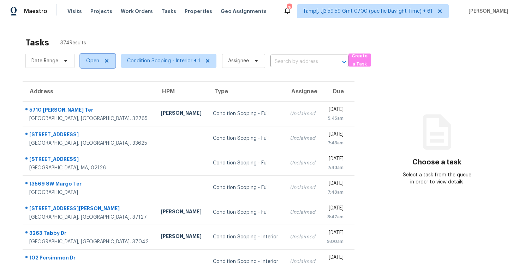
click at [86, 63] on span "Open" at bounding box center [92, 60] width 13 height 7
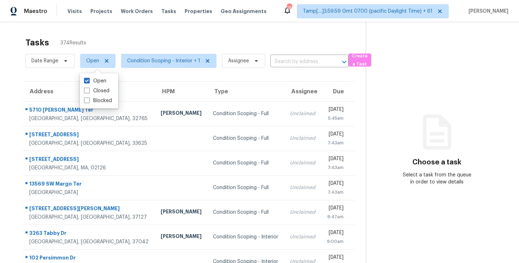
click at [104, 40] on div "Tasks 374 Results" at bounding box center [195, 43] width 340 height 18
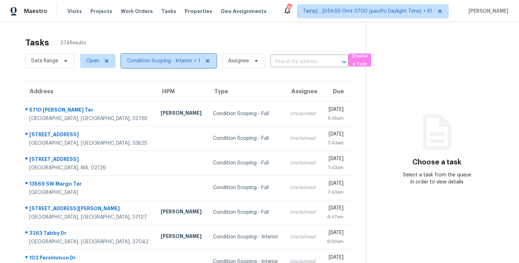
click at [144, 58] on span "Condition Scoping - Interior + 1" at bounding box center [163, 60] width 73 height 7
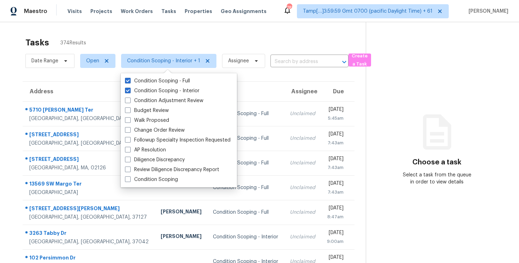
click at [143, 41] on div "Tasks 374 Results" at bounding box center [195, 43] width 340 height 18
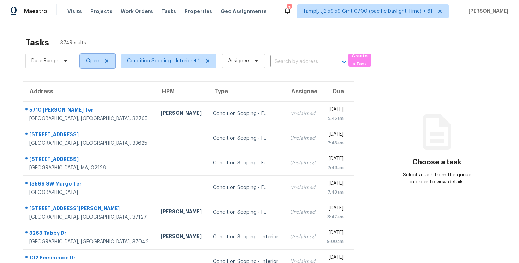
click at [90, 60] on span "Open" at bounding box center [92, 60] width 13 height 7
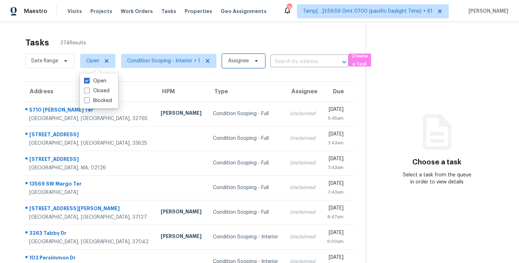
click at [254, 60] on icon at bounding box center [256, 61] width 6 height 6
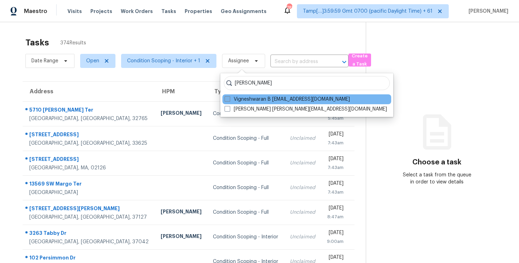
type input "vigneshwaran"
click at [279, 98] on label "Vigneshwaran B vigneshwaran.b@opendoor.com" at bounding box center [286, 99] width 125 height 7
click at [229, 98] on input "Vigneshwaran B vigneshwaran.b@opendoor.com" at bounding box center [226, 98] width 5 height 5
checkbox input "true"
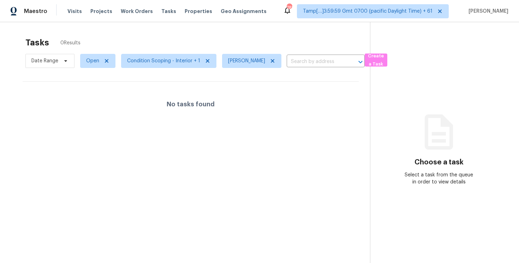
click at [223, 36] on div "Tasks 0 Results" at bounding box center [197, 43] width 344 height 18
click at [97, 57] on span "Open" at bounding box center [92, 60] width 13 height 7
click at [94, 100] on label "Blocked" at bounding box center [98, 100] width 28 height 7
click at [89, 100] on input "Blocked" at bounding box center [86, 99] width 5 height 5
checkbox input "true"
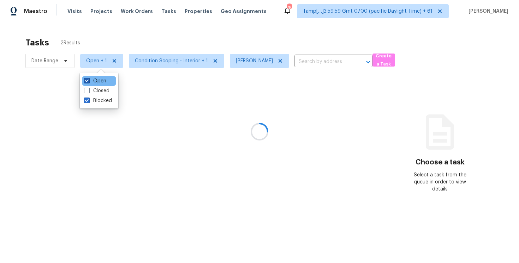
click at [94, 82] on label "Open" at bounding box center [95, 81] width 22 height 7
click at [89, 82] on input "Open" at bounding box center [86, 80] width 5 height 5
checkbox input "false"
click at [105, 44] on div "Tasks 0 Results" at bounding box center [198, 43] width 346 height 18
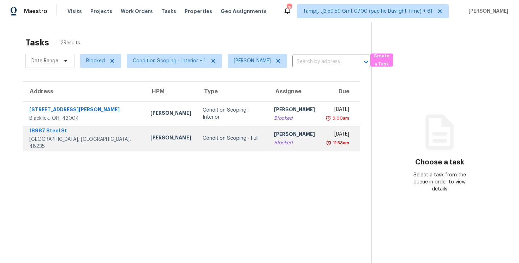
scroll to position [22, 0]
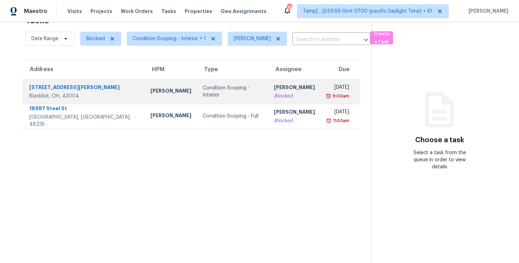
click at [197, 86] on td "Condition Scoping - Interior" at bounding box center [232, 91] width 71 height 25
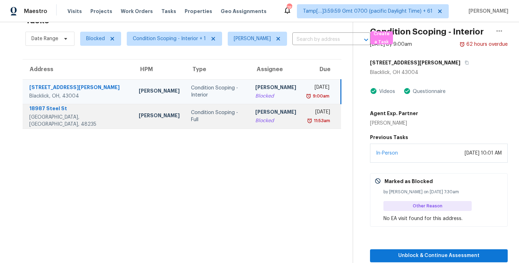
click at [255, 118] on div "Blocked" at bounding box center [275, 120] width 41 height 7
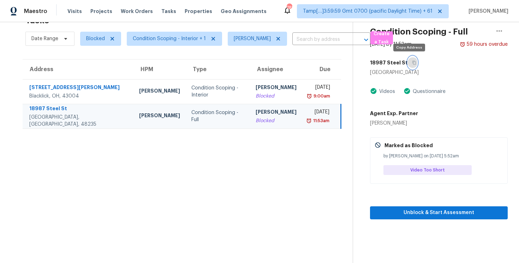
click at [412, 61] on icon "button" at bounding box center [414, 63] width 4 height 4
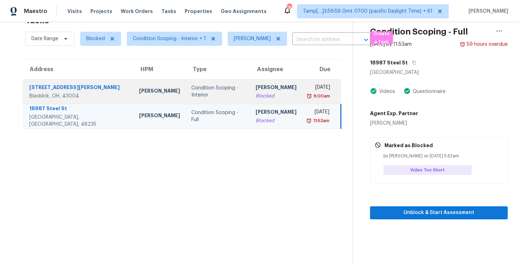
click at [133, 81] on td "Kim Peshek" at bounding box center [159, 91] width 52 height 25
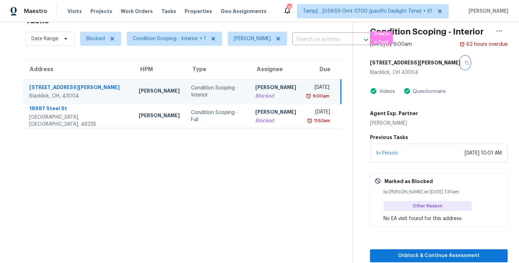
click at [464, 63] on icon "button" at bounding box center [466, 63] width 4 height 4
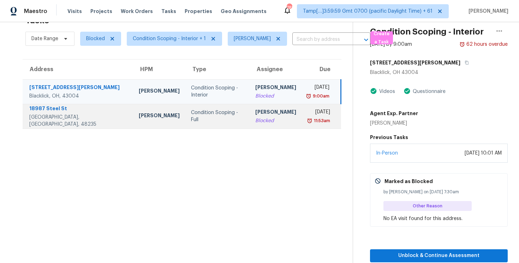
click at [191, 119] on div "Condition Scoping - Full" at bounding box center [217, 116] width 53 height 14
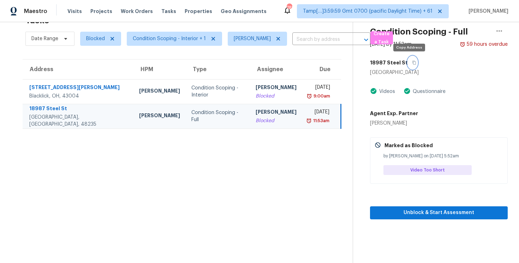
click at [412, 61] on button "button" at bounding box center [412, 62] width 10 height 13
click at [204, 119] on div "Condition Scoping - Full" at bounding box center [217, 116] width 53 height 14
click at [402, 68] on div "18987 Steel St" at bounding box center [439, 62] width 138 height 13
click at [412, 62] on icon "button" at bounding box center [414, 63] width 4 height 4
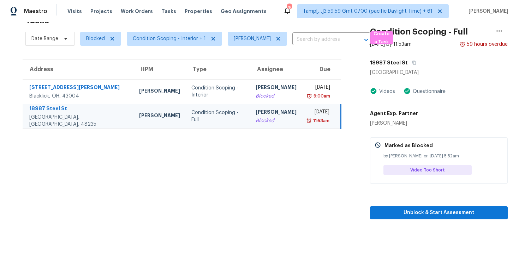
click at [186, 127] on td "Condition Scoping - Full" at bounding box center [218, 116] width 64 height 25
click at [412, 63] on icon "button" at bounding box center [414, 63] width 4 height 4
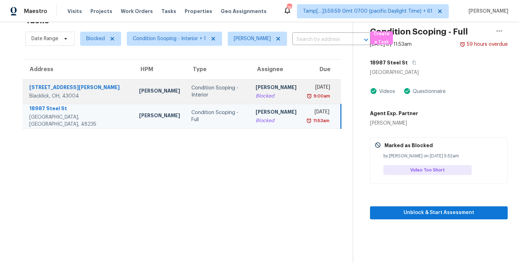
click at [133, 99] on td "Kim Peshek" at bounding box center [159, 91] width 52 height 25
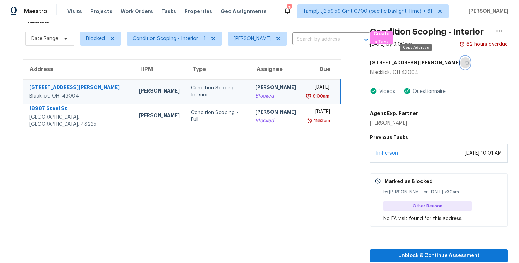
click at [460, 60] on button "button" at bounding box center [465, 62] width 10 height 13
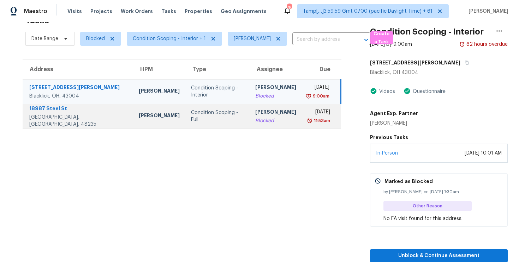
click at [185, 112] on td "Condition Scoping - Full" at bounding box center [217, 116] width 64 height 25
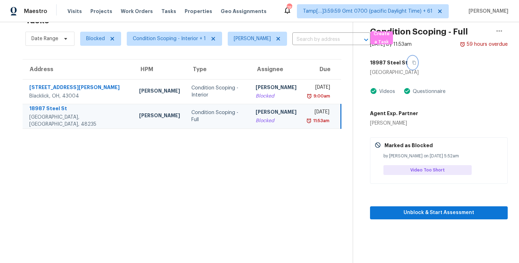
click at [407, 60] on button "button" at bounding box center [412, 62] width 10 height 13
click at [186, 122] on td "Condition Scoping - Full" at bounding box center [218, 116] width 64 height 25
click at [415, 58] on div "18987 Steel St" at bounding box center [439, 62] width 138 height 13
click at [495, 31] on icon "button" at bounding box center [499, 31] width 8 height 8
click at [436, 121] on div "Agent Exp. Partner Priscilla Valdez" at bounding box center [439, 117] width 138 height 20
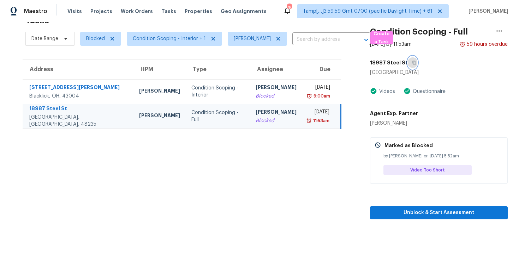
click at [412, 63] on icon "button" at bounding box center [414, 63] width 4 height 4
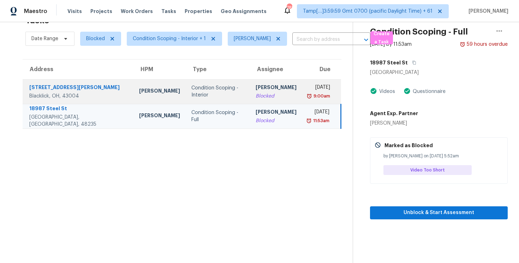
click at [191, 93] on div "Condition Scoping - Interior" at bounding box center [217, 92] width 53 height 14
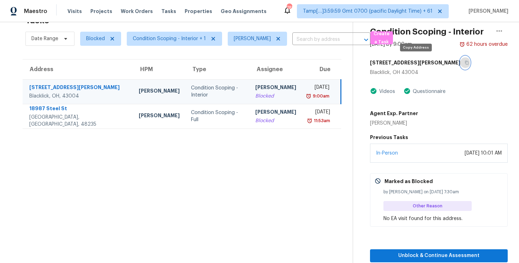
click at [460, 62] on button "button" at bounding box center [465, 62] width 10 height 13
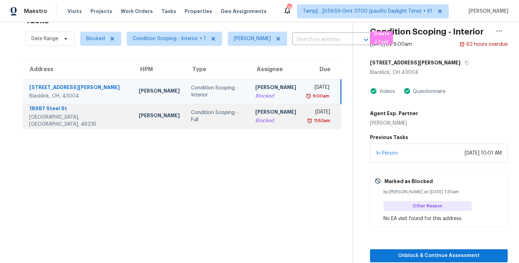
click at [133, 117] on td "Diana Brink" at bounding box center [159, 116] width 52 height 25
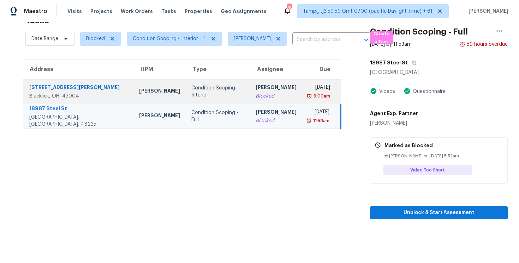
click at [186, 84] on td "Condition Scoping - Interior" at bounding box center [218, 91] width 64 height 25
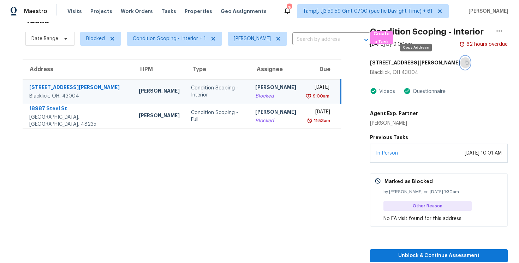
click at [460, 63] on button "button" at bounding box center [465, 62] width 10 height 13
click at [185, 88] on td "Condition Scoping - Interior" at bounding box center [217, 91] width 64 height 25
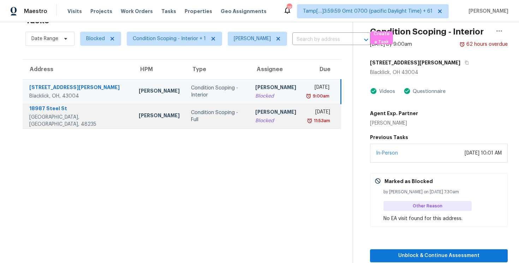
click at [206, 114] on div "Condition Scoping - Full" at bounding box center [217, 116] width 53 height 14
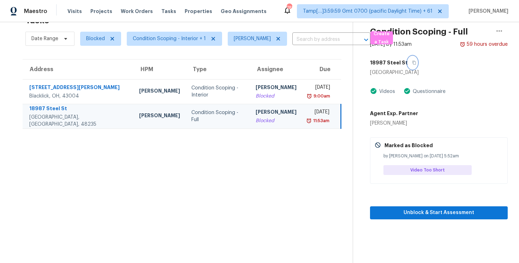
click at [409, 58] on button "button" at bounding box center [412, 62] width 10 height 13
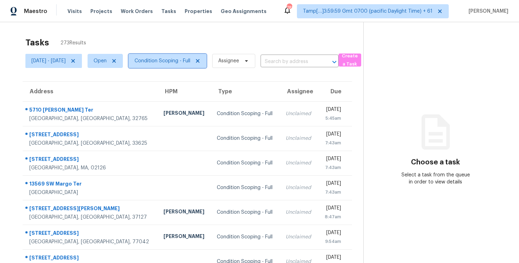
click at [173, 60] on span "Condition Scoping - Full" at bounding box center [162, 60] width 56 height 7
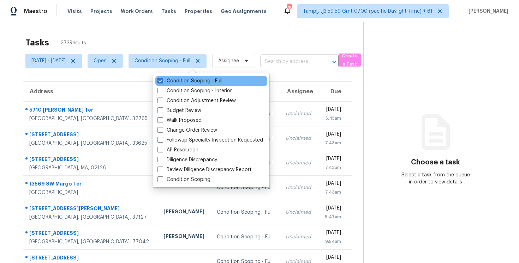
click at [187, 85] on div "Condition Scoping - Full" at bounding box center [211, 81] width 112 height 10
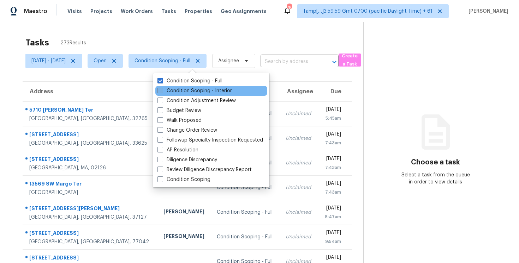
click at [187, 89] on label "Condition Scoping - Interior" at bounding box center [194, 90] width 74 height 7
click at [162, 89] on input "Condition Scoping - Interior" at bounding box center [159, 89] width 5 height 5
checkbox input "true"
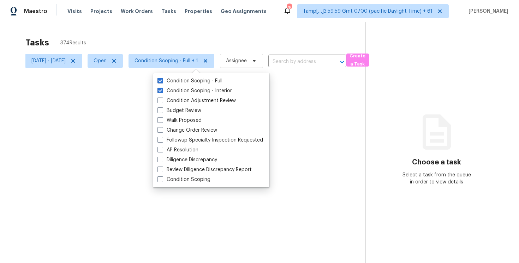
click at [178, 53] on div at bounding box center [259, 131] width 519 height 263
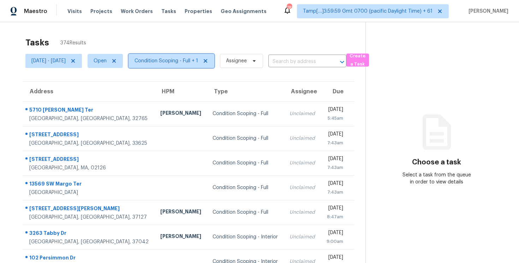
click at [193, 56] on span "Condition Scoping - Full + 1" at bounding box center [171, 61] width 86 height 14
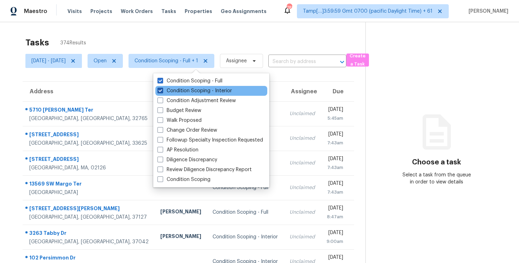
click at [202, 88] on label "Condition Scoping - Interior" at bounding box center [194, 90] width 74 height 7
click at [162, 88] on input "Condition Scoping - Interior" at bounding box center [159, 89] width 5 height 5
checkbox input "false"
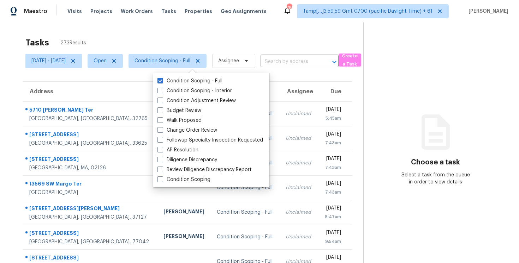
click at [196, 38] on div "Tasks 273 Results" at bounding box center [194, 43] width 338 height 18
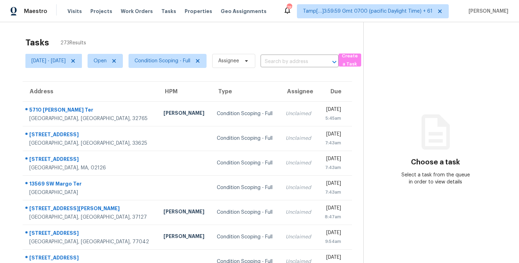
click at [190, 68] on span "Condition Scoping - Full" at bounding box center [165, 61] width 84 height 18
click at [190, 67] on span "Condition Scoping - Full" at bounding box center [167, 61] width 78 height 14
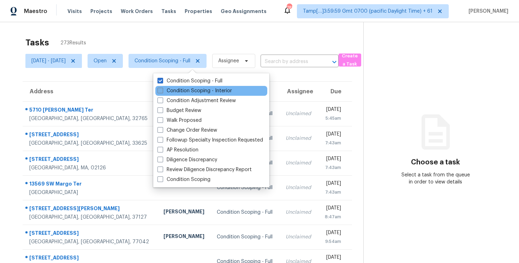
click at [189, 89] on label "Condition Scoping - Interior" at bounding box center [194, 90] width 74 height 7
click at [162, 89] on input "Condition Scoping - Interior" at bounding box center [159, 89] width 5 height 5
checkbox input "true"
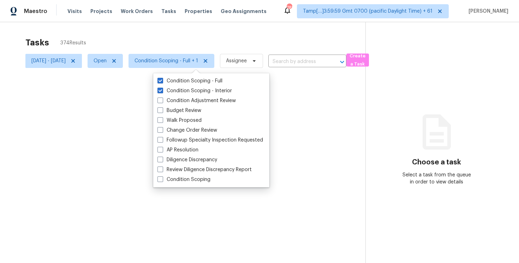
click at [174, 27] on div at bounding box center [259, 131] width 519 height 263
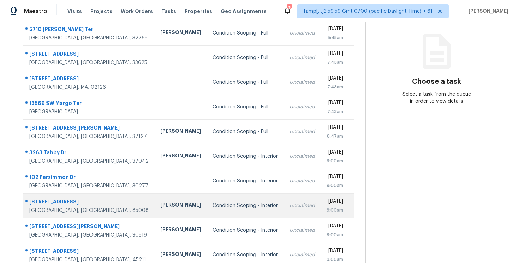
scroll to position [104, 0]
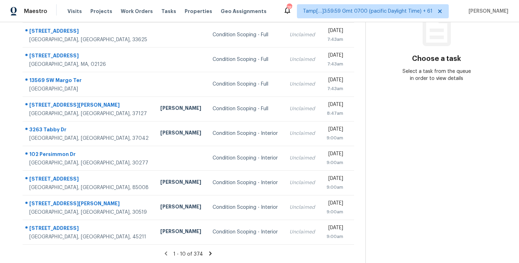
click at [210, 255] on icon at bounding box center [210, 254] width 6 height 6
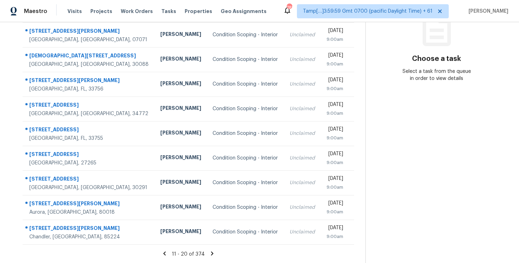
click at [215, 256] on icon at bounding box center [212, 254] width 6 height 6
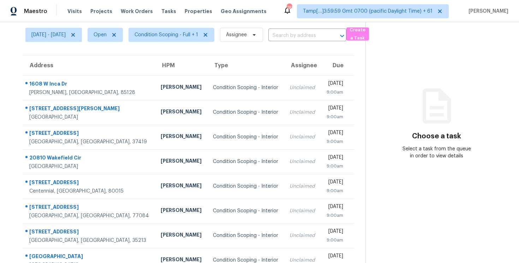
scroll to position [0, 0]
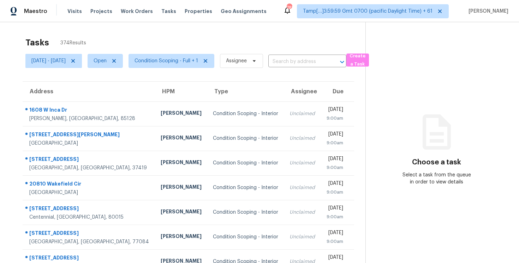
click at [197, 35] on div "Tasks 374 Results" at bounding box center [195, 43] width 340 height 18
click at [123, 38] on div "Tasks 374 Results" at bounding box center [195, 43] width 340 height 18
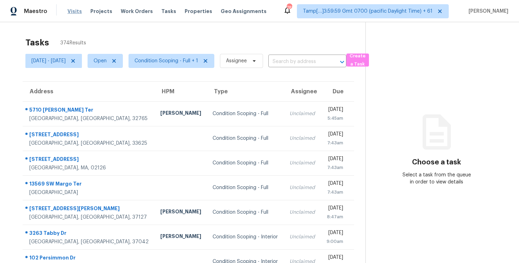
click at [68, 13] on span "Visits" at bounding box center [74, 11] width 14 height 7
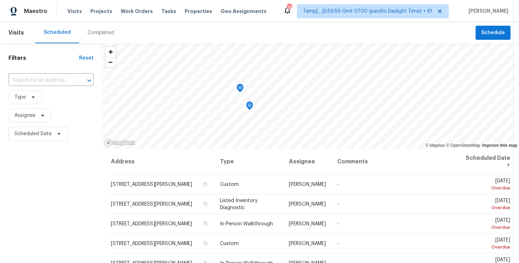
click at [99, 31] on div "Completed" at bounding box center [100, 32] width 26 height 7
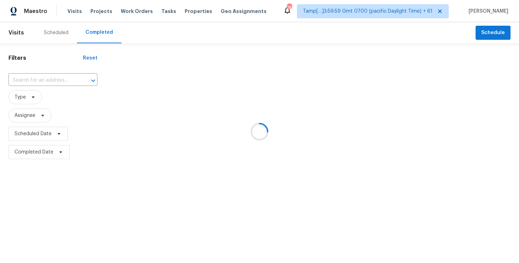
click at [44, 83] on div at bounding box center [259, 131] width 519 height 263
click at [43, 78] on div at bounding box center [259, 131] width 519 height 263
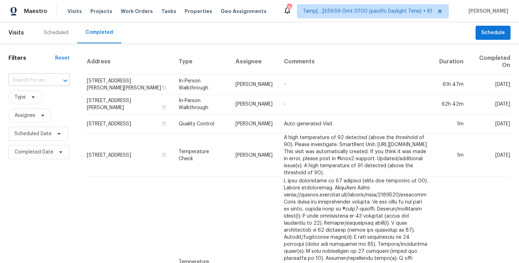
click at [33, 78] on input "text" at bounding box center [28, 80] width 41 height 11
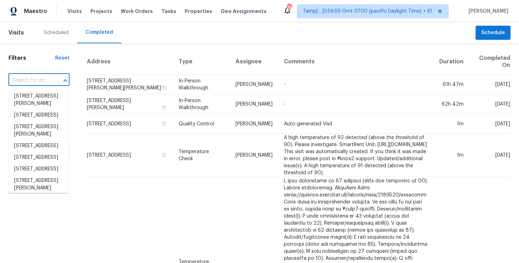
paste input "18987 Steel St, Detroit, MI 48235"
type input "18987 Steel St, Detroit, MI 48235"
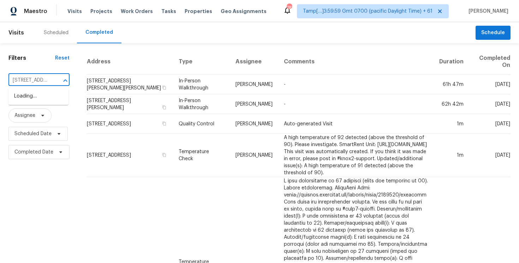
scroll to position [0, 39]
click at [56, 102] on li "18987 Steel St, Detroit, MI 48235" at bounding box center [38, 97] width 60 height 12
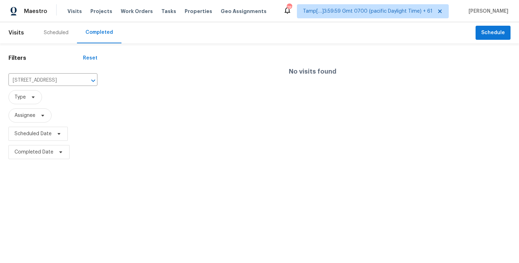
click at [168, 81] on div "No visits found" at bounding box center [312, 71] width 413 height 45
click at [83, 82] on icon "Clear" at bounding box center [83, 80] width 7 height 7
click at [51, 81] on div at bounding box center [259, 131] width 519 height 263
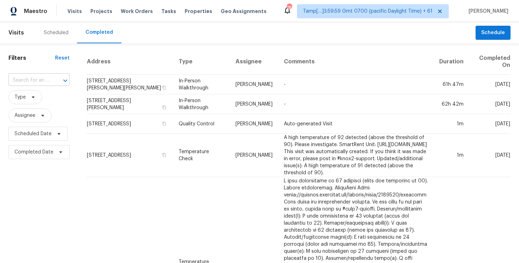
click at [39, 75] on input "text" at bounding box center [28, 80] width 41 height 11
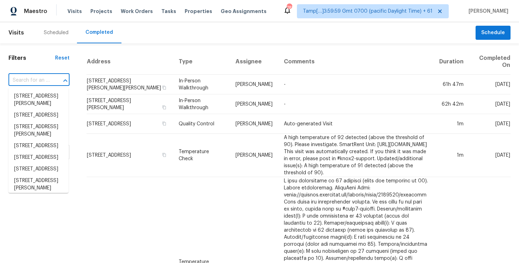
paste input "18987 Steel St, Detroit, MI 48235"
type input "18987 Steel St, Detroit, MI 48235"
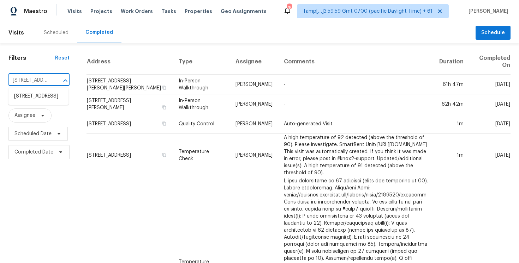
scroll to position [0, 39]
click at [44, 96] on li "18987 Steel St, Detroit, MI 48235" at bounding box center [38, 97] width 60 height 12
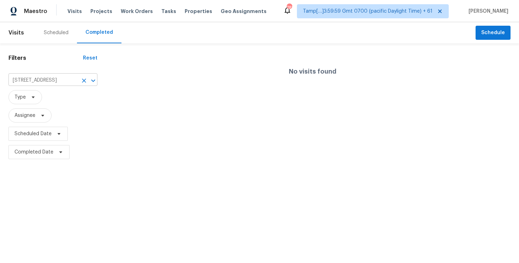
click at [83, 78] on icon "Clear" at bounding box center [83, 80] width 7 height 7
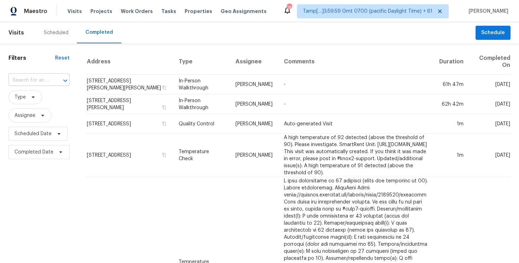
click at [52, 76] on div at bounding box center [60, 81] width 18 height 10
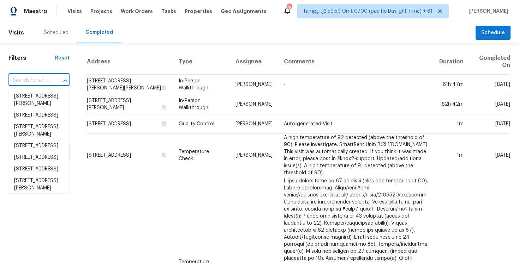
paste input "18987 Steel St, Detroit, MI 48235"
type input "18987 Steel St, Detroit, MI 48235"
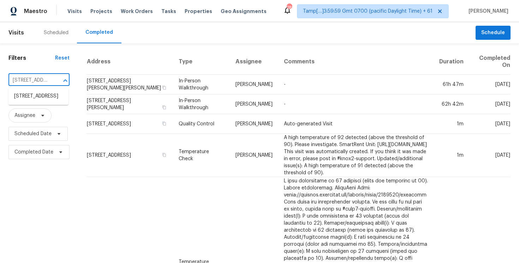
scroll to position [0, 39]
click at [50, 95] on li "18987 Steel St, Detroit, MI 48235" at bounding box center [38, 97] width 60 height 12
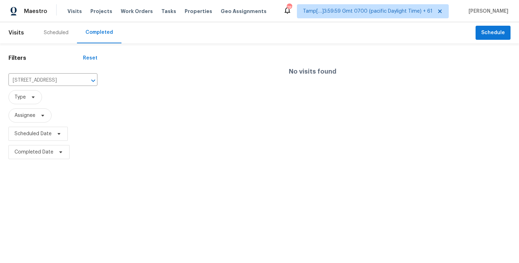
click at [140, 76] on div "No visits found" at bounding box center [312, 71] width 413 height 45
click at [83, 83] on icon "Clear" at bounding box center [83, 80] width 7 height 7
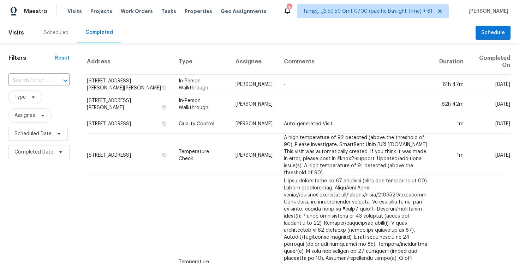
click at [46, 76] on input "text" at bounding box center [28, 80] width 41 height 11
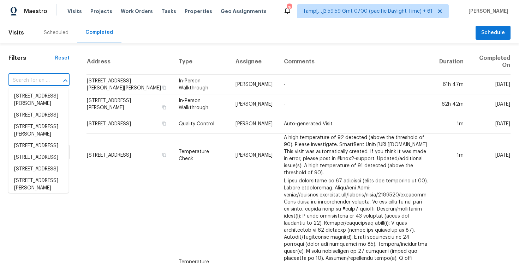
paste input "2966 Cordella St, Blacklick, OH 43004"
type input "2966 Cordella St, Blacklick, OH 43004"
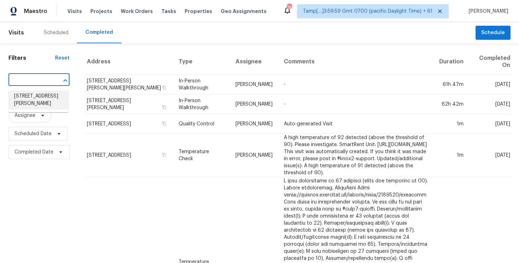
click at [51, 95] on li "2966 Cordella St, Blacklick, OH 43004" at bounding box center [38, 100] width 60 height 19
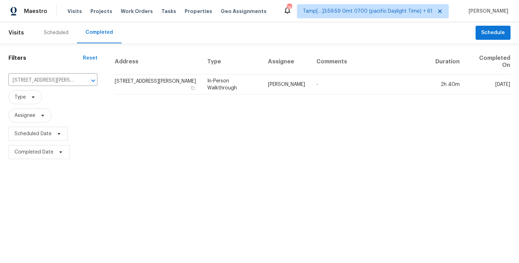
click at [144, 78] on td "2966 Cordella St, Blacklick, OH 43004" at bounding box center [157, 85] width 87 height 20
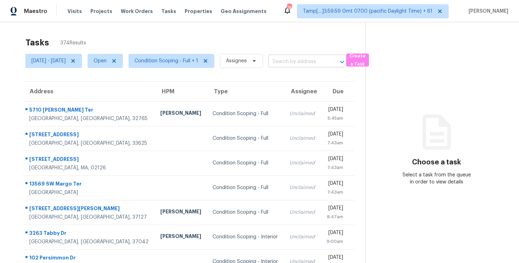
click at [310, 62] on input "text" at bounding box center [297, 61] width 58 height 11
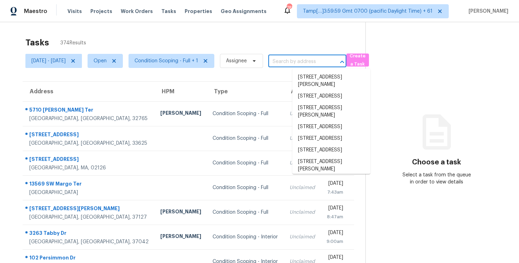
paste input "1567 Fieldgreen [GEOGRAPHIC_DATA], [GEOGRAPHIC_DATA], 30088"
type input "1567 Fieldgreen [GEOGRAPHIC_DATA], [GEOGRAPHIC_DATA], 30088"
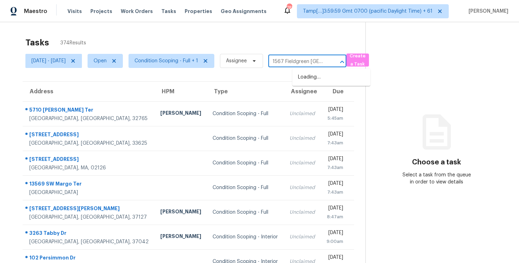
scroll to position [0, 59]
click at [320, 73] on li "1567 Fieldgreen Trce, [GEOGRAPHIC_DATA]" at bounding box center [331, 81] width 78 height 19
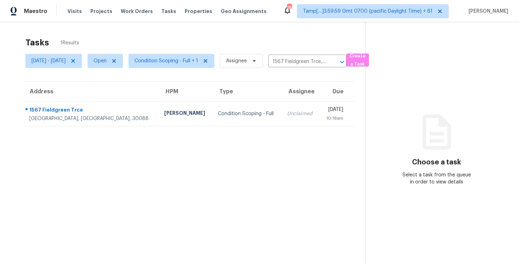
click at [283, 112] on td "Unclaimed" at bounding box center [300, 114] width 38 height 25
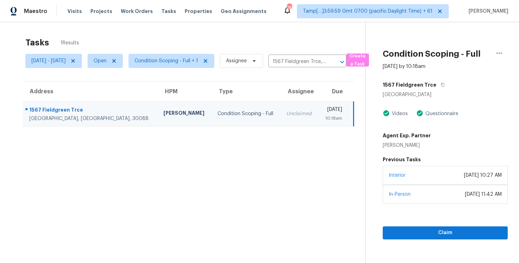
click at [425, 174] on div "Interior [DATE] 10:27 AM" at bounding box center [444, 175] width 125 height 19
click at [419, 226] on div "Claim" at bounding box center [444, 222] width 125 height 36
click at [418, 238] on button "Claim" at bounding box center [444, 233] width 125 height 13
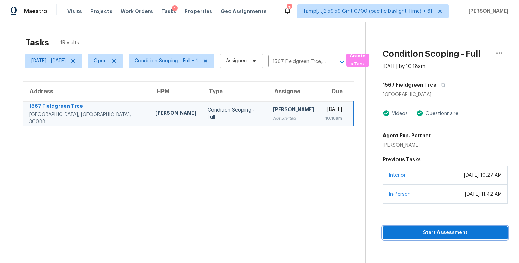
click at [439, 233] on span "Start Assessment" at bounding box center [445, 233] width 114 height 9
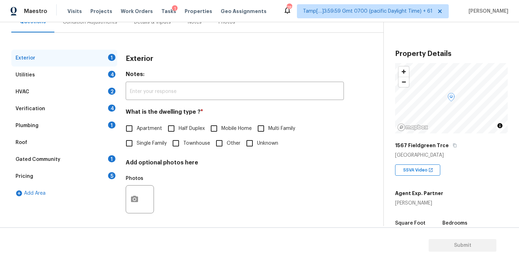
scroll to position [76, 0]
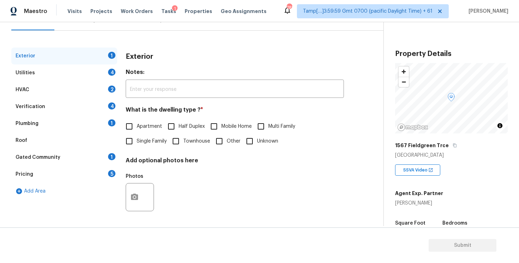
click at [134, 144] on input "Single Family" at bounding box center [129, 141] width 15 height 15
checkbox input "true"
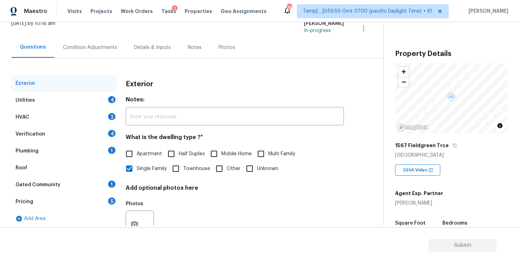
click at [99, 54] on div "Condition Adjustments" at bounding box center [89, 47] width 71 height 21
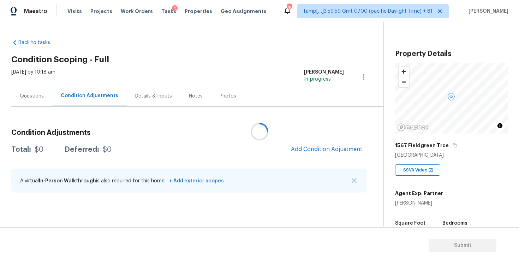
click at [331, 152] on div at bounding box center [259, 131] width 519 height 263
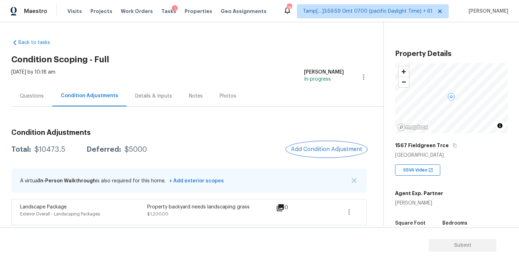
click at [344, 156] on button "Add Condition Adjustment" at bounding box center [326, 149] width 80 height 15
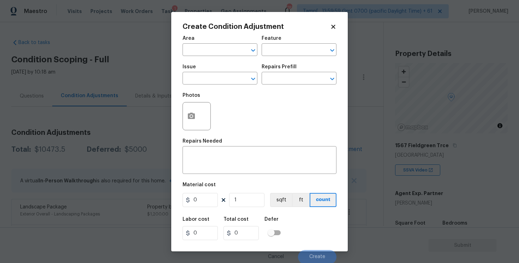
click at [217, 37] on div "Area" at bounding box center [219, 40] width 75 height 9
click at [217, 47] on input "text" at bounding box center [209, 50] width 55 height 11
type input "e"
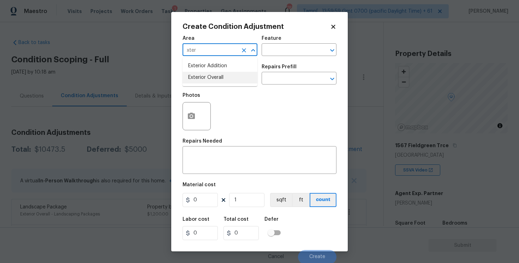
click at [217, 75] on li "Exterior Overall" at bounding box center [219, 78] width 75 height 12
type input "Exterior Overall"
click at [217, 75] on input "text" at bounding box center [209, 79] width 55 height 11
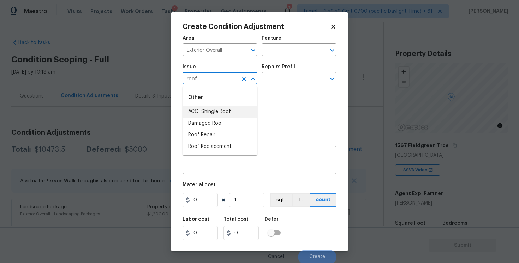
click at [212, 117] on li "ACQ: Shingle Roof" at bounding box center [219, 112] width 75 height 12
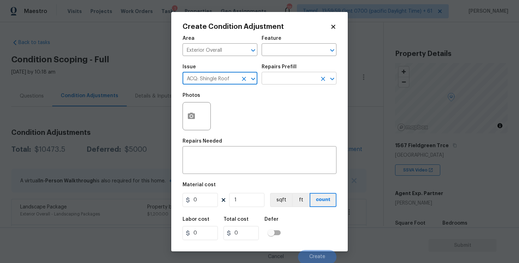
type input "ACQ: Shingle Roof"
click at [287, 78] on input "text" at bounding box center [288, 79] width 55 height 11
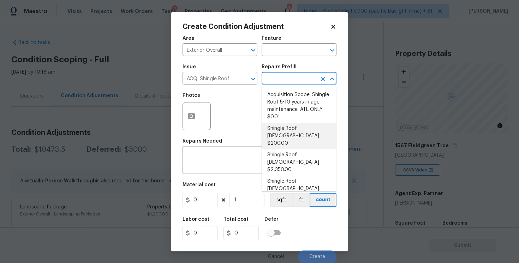
click at [292, 141] on li "Shingle Roof [DEMOGRAPHIC_DATA] $200.00" at bounding box center [298, 136] width 75 height 26
type input "Acquisition"
type textarea "Acquisition Scope: Shingle Roof 0-10 years in age maintenance."
type input "200"
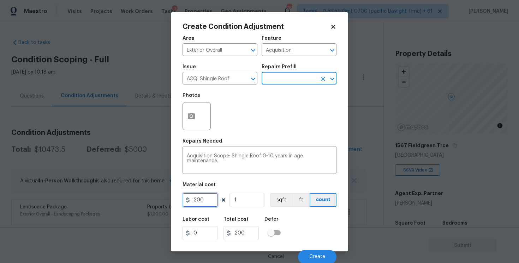
click at [205, 201] on input "200" at bounding box center [199, 200] width 35 height 14
type input "500"
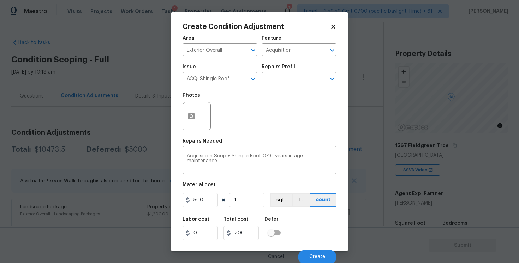
type input "500"
click at [278, 222] on div "Defer" at bounding box center [274, 221] width 20 height 9
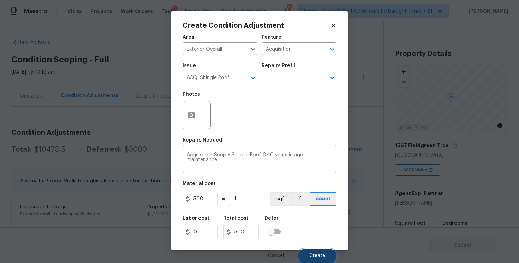
click at [319, 260] on button "Create" at bounding box center [317, 256] width 38 height 14
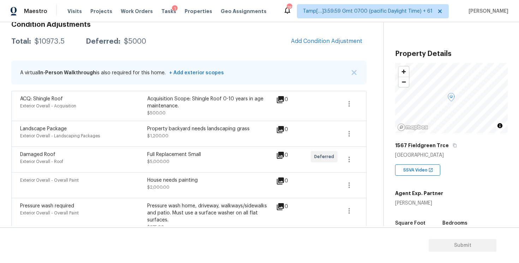
scroll to position [108, 0]
click at [330, 39] on span "Add Condition Adjustment" at bounding box center [326, 41] width 71 height 6
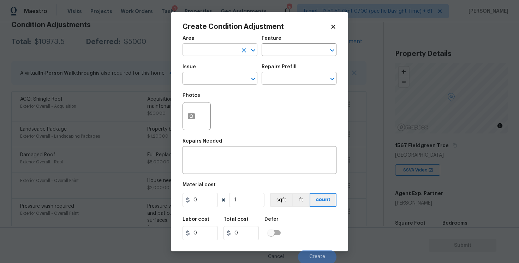
click at [205, 49] on input "text" at bounding box center [209, 50] width 55 height 11
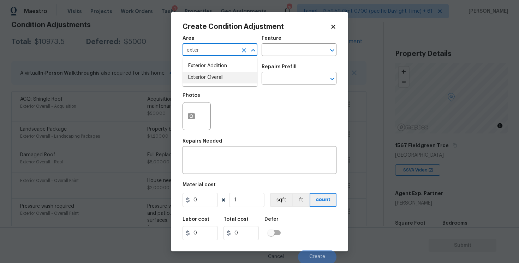
click at [211, 75] on li "Exterior Overall" at bounding box center [219, 78] width 75 height 12
type input "Exterior Overall"
click at [211, 75] on input "text" at bounding box center [209, 79] width 55 height 11
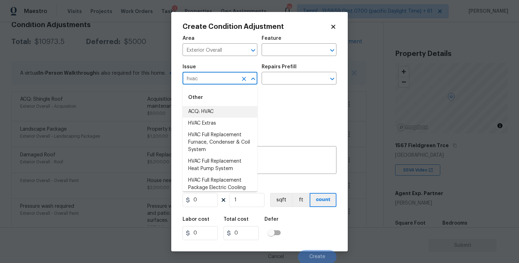
click at [211, 116] on li "ACQ: HVAC" at bounding box center [219, 112] width 75 height 12
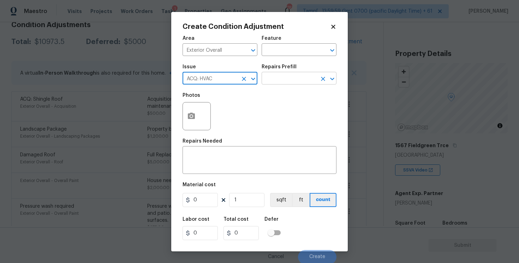
type input "ACQ: HVAC"
click at [297, 80] on input "text" at bounding box center [288, 79] width 55 height 11
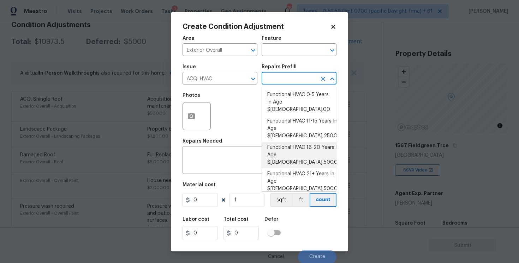
scroll to position [22, 0]
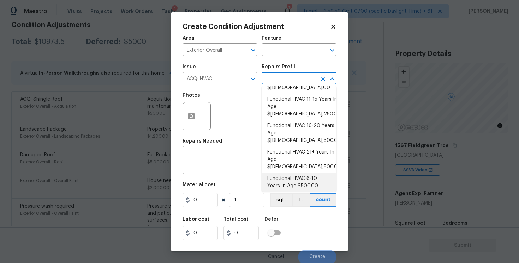
click at [302, 173] on li "Functional HVAC 6-10 Years In Age $500.00" at bounding box center [298, 182] width 75 height 19
type input "Acquisition"
type textarea "Acquisition Scope: Functional HVAC 6-10 years"
type input "500"
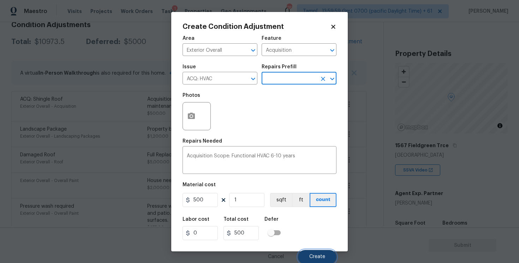
click at [309, 259] on button "Create" at bounding box center [317, 257] width 38 height 14
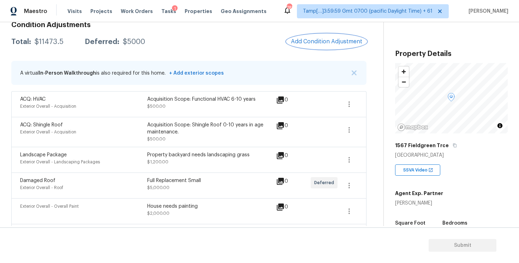
click at [321, 35] on button "Add Condition Adjustment" at bounding box center [326, 41] width 80 height 15
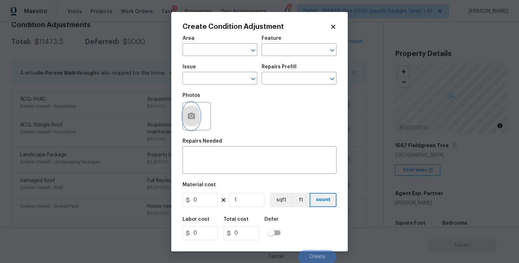
click at [186, 116] on button "button" at bounding box center [191, 117] width 17 height 28
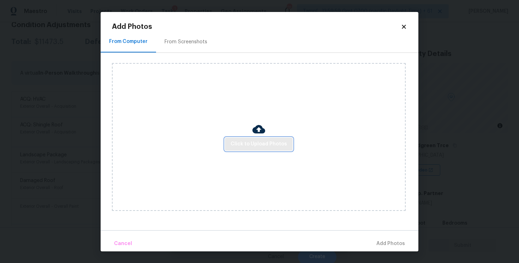
click at [255, 140] on span "Click to Upload Photos" at bounding box center [258, 144] width 56 height 9
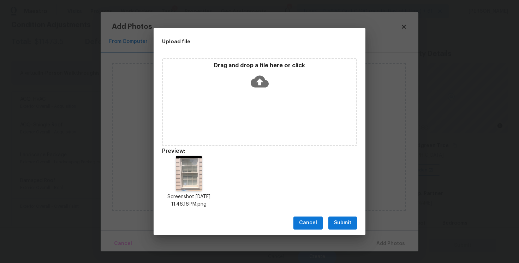
click at [337, 223] on span "Submit" at bounding box center [342, 223] width 17 height 9
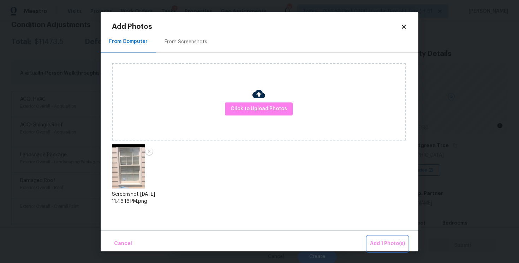
click at [376, 240] on span "Add 1 Photo(s)" at bounding box center [387, 244] width 35 height 9
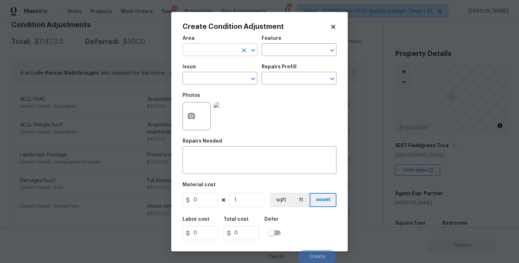
click at [217, 50] on input "text" at bounding box center [209, 50] width 55 height 11
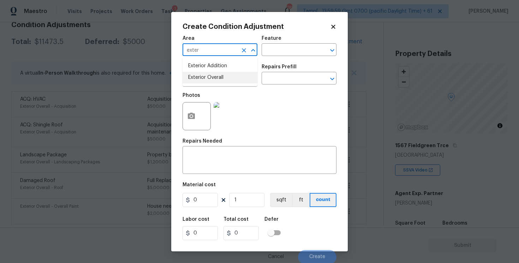
click at [221, 80] on li "Exterior Overall" at bounding box center [219, 78] width 75 height 12
type input "Exterior Overall"
click at [221, 80] on input "text" at bounding box center [209, 79] width 55 height 11
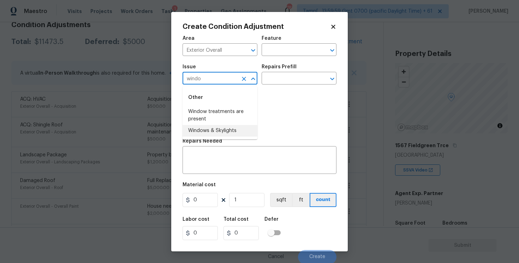
click at [218, 129] on li "Windows & Skylights" at bounding box center [219, 131] width 75 height 12
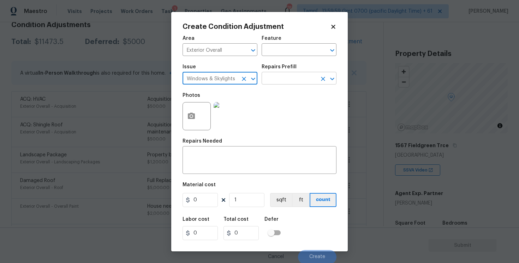
type input "Windows & Skylights"
click at [293, 79] on input "text" at bounding box center [288, 79] width 55 height 11
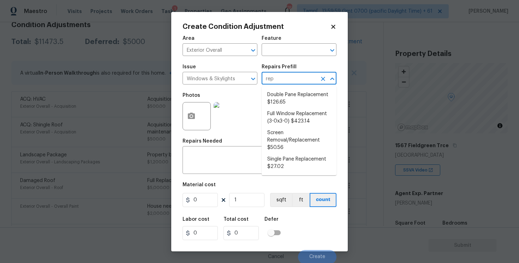
type input "repl"
click at [289, 112] on li "Full Window Replacement (3-0x3-0) $423.14" at bounding box center [298, 117] width 75 height 19
type textarea "Remove and replace the 3-0 x 3-0 vinyl double hung, dual pane window with new. …"
type input "423.14"
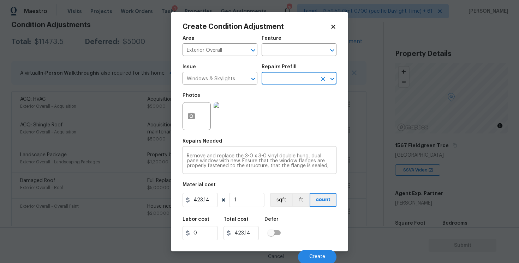
scroll to position [20, 0]
click at [313, 256] on span "Create" at bounding box center [317, 257] width 16 height 5
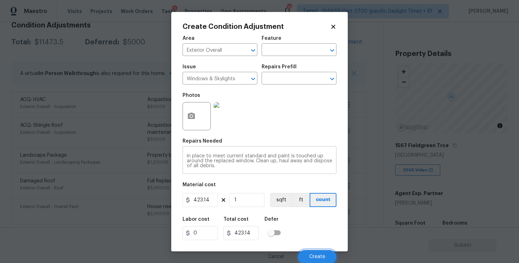
scroll to position [108, 0]
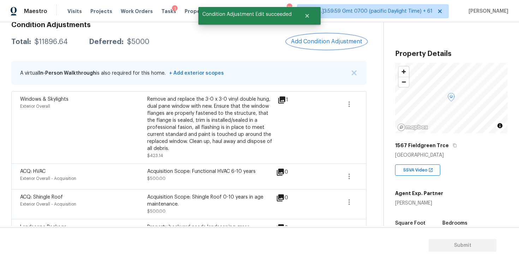
click at [327, 39] on span "Add Condition Adjustment" at bounding box center [326, 41] width 71 height 6
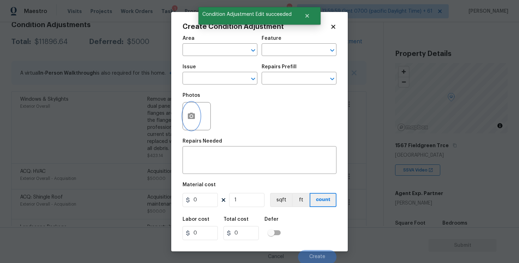
click at [188, 117] on icon "button" at bounding box center [191, 116] width 7 height 6
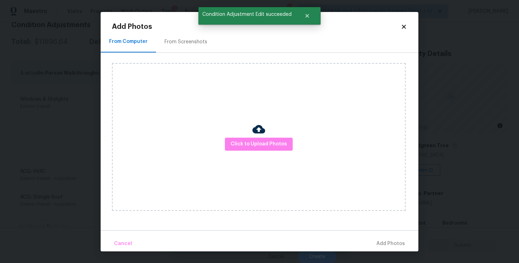
click at [242, 137] on div "Click to Upload Photos" at bounding box center [258, 137] width 293 height 148
click at [248, 144] on span "Click to Upload Photos" at bounding box center [258, 144] width 56 height 9
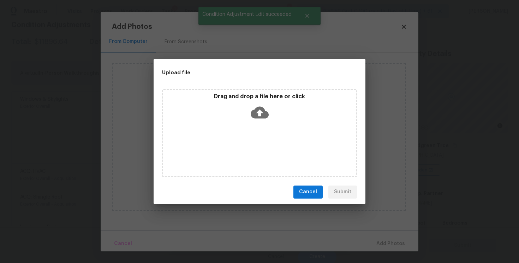
click at [254, 116] on icon at bounding box center [259, 113] width 18 height 12
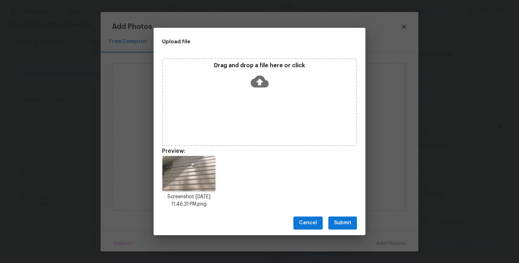
click at [338, 222] on span "Submit" at bounding box center [342, 223] width 17 height 9
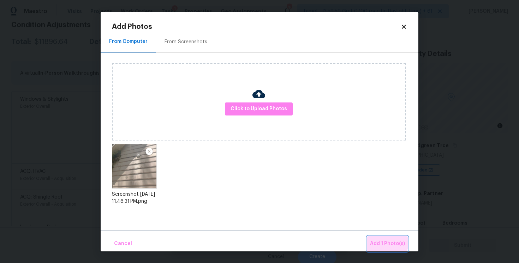
click at [368, 238] on button "Add 1 Photo(s)" at bounding box center [387, 244] width 41 height 15
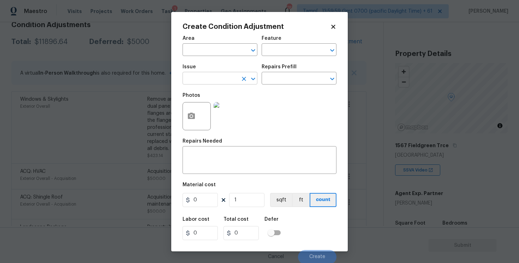
click at [200, 78] on input "text" at bounding box center [209, 79] width 55 height 11
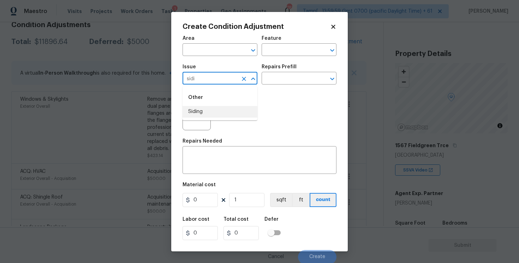
click at [195, 111] on li "Siding" at bounding box center [219, 112] width 75 height 12
type input "Siding"
click at [283, 78] on input "text" at bounding box center [288, 79] width 55 height 11
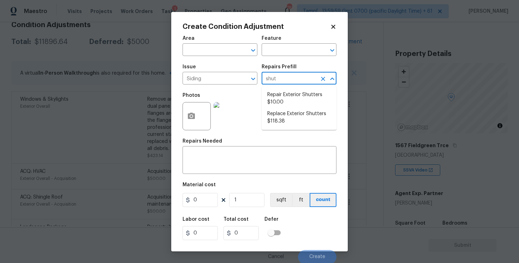
type input "[PERSON_NAME]"
click at [277, 114] on li "Replace Exterior Shutters $118.38" at bounding box center [298, 117] width 75 height 19
type input "Siding"
type textarea "Remove the existing shutters and install new (PM to approve of style/color). En…"
type input "118.38"
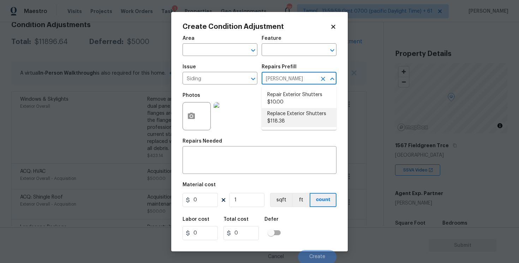
type input "118.38"
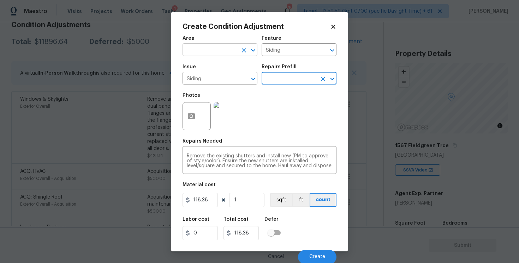
click at [217, 51] on input "text" at bounding box center [209, 50] width 55 height 11
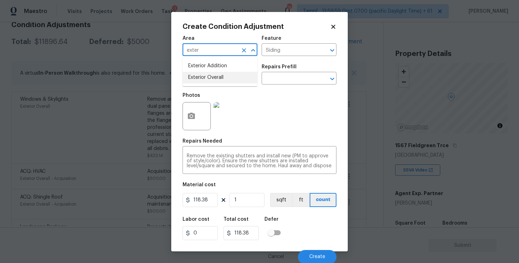
click at [211, 75] on li "Exterior Overall" at bounding box center [219, 78] width 75 height 12
type input "Exterior Overall"
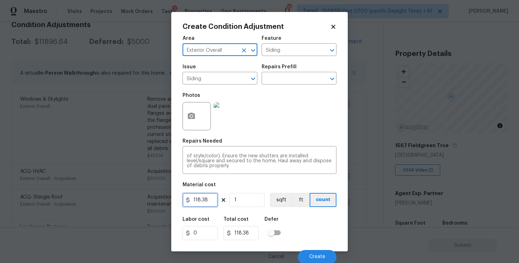
click at [210, 196] on input "118.38" at bounding box center [199, 200] width 35 height 14
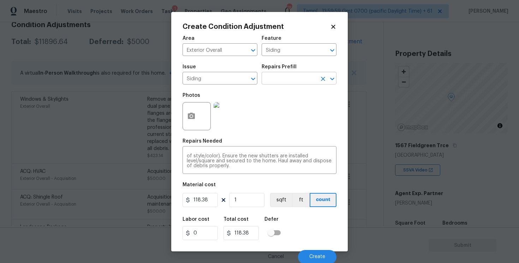
click at [301, 79] on input "text" at bounding box center [288, 79] width 55 height 11
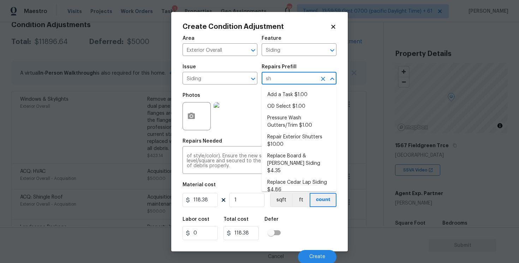
type input "shu"
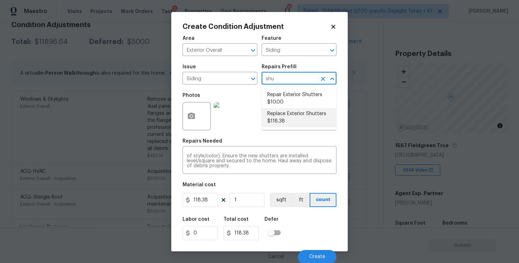
click at [290, 102] on li "Repair Exterior Shutters $10.00" at bounding box center [298, 98] width 75 height 19
type textarea "Repair the existing exterior shutters on the home (cracks, chips, holes, etc.).…"
type input "10"
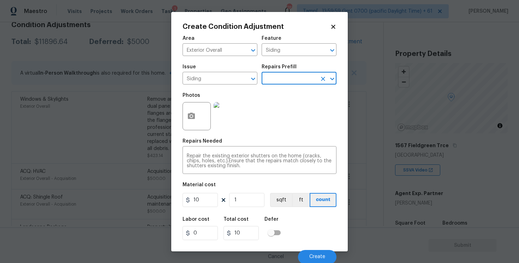
scroll to position [0, 0]
click at [198, 204] on input "10" at bounding box center [199, 200] width 35 height 14
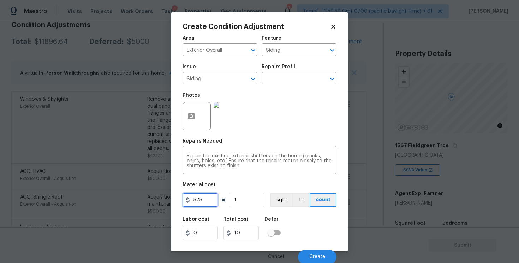
type input "575"
click at [309, 225] on div "Labor cost 0 Total cost 575 Defer" at bounding box center [259, 229] width 154 height 32
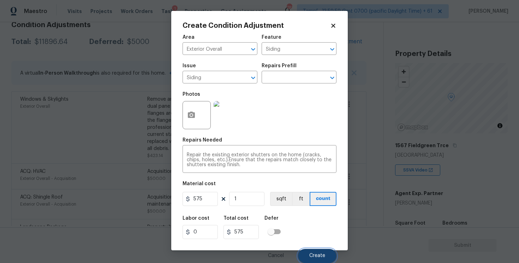
click at [317, 253] on button "Create" at bounding box center [317, 256] width 38 height 14
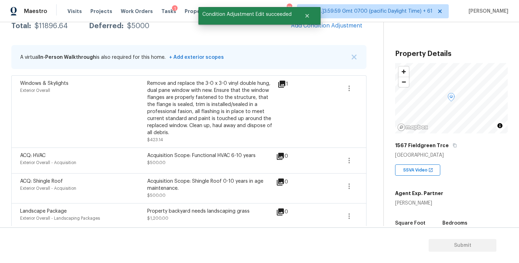
scroll to position [0, 0]
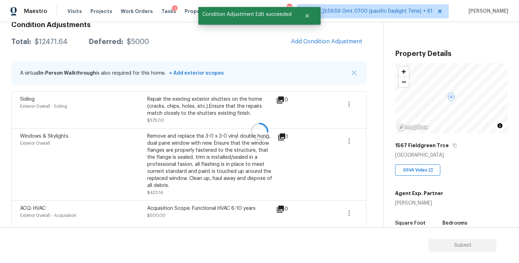
click at [317, 49] on div at bounding box center [259, 131] width 519 height 263
click at [312, 43] on span "Add Condition Adjustment" at bounding box center [326, 41] width 71 height 6
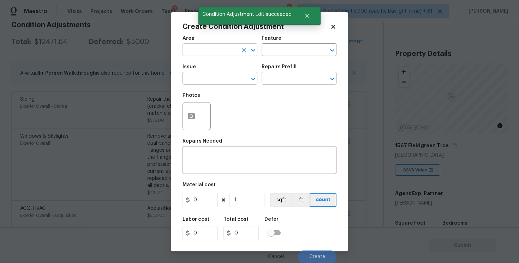
click at [196, 50] on input "text" at bounding box center [209, 50] width 55 height 11
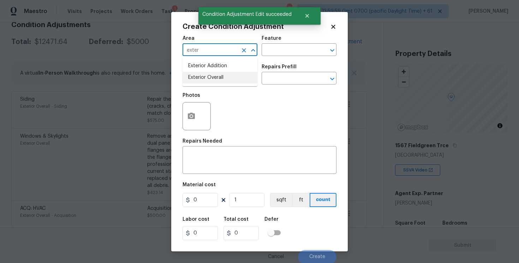
click at [201, 75] on li "Exterior Overall" at bounding box center [219, 78] width 75 height 12
type input "Exterior Overall"
click at [201, 75] on input "text" at bounding box center [209, 79] width 55 height 11
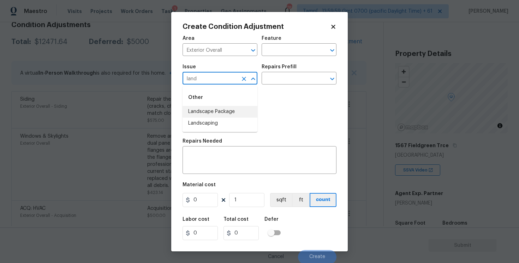
click at [205, 112] on li "Landscape Package" at bounding box center [219, 112] width 75 height 12
type input "Landscape Package"
click at [274, 73] on div "Repairs Prefill" at bounding box center [298, 69] width 75 height 9
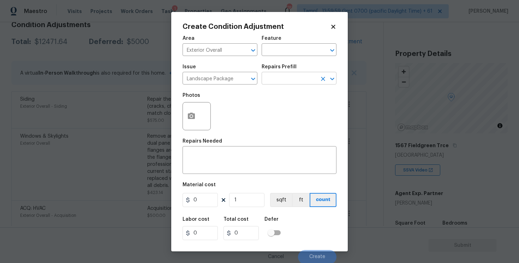
click at [273, 78] on input "text" at bounding box center [288, 79] width 55 height 11
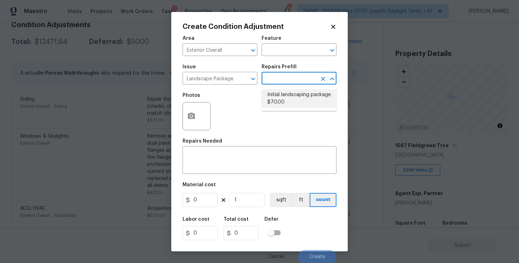
click at [273, 97] on li "Initial landscaping package $70.00" at bounding box center [298, 98] width 75 height 19
type input "Home Readiness Packages"
type textarea "Mowing of grass up to 6" in height. Mow, edge along driveways & sidewalks, trim…"
type input "70"
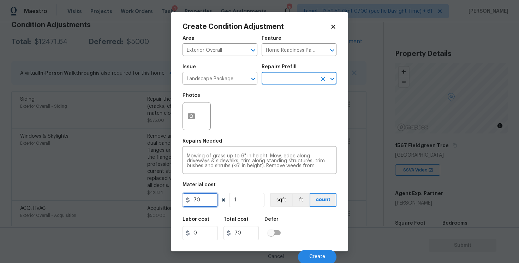
click at [196, 198] on input "70" at bounding box center [199, 200] width 35 height 14
type input "2000"
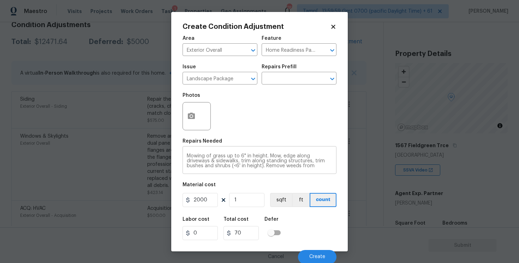
click at [217, 158] on textarea "Mowing of grass up to 6" in height. Mow, edge along driveways & sidewalks, trim…" at bounding box center [259, 161] width 145 height 15
type input "2000"
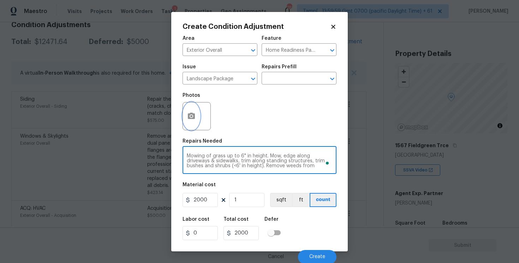
click at [198, 121] on button "button" at bounding box center [191, 117] width 17 height 28
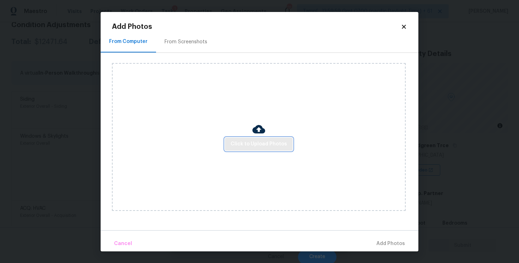
click at [258, 142] on span "Click to Upload Photos" at bounding box center [258, 144] width 56 height 9
